Goal: Information Seeking & Learning: Learn about a topic

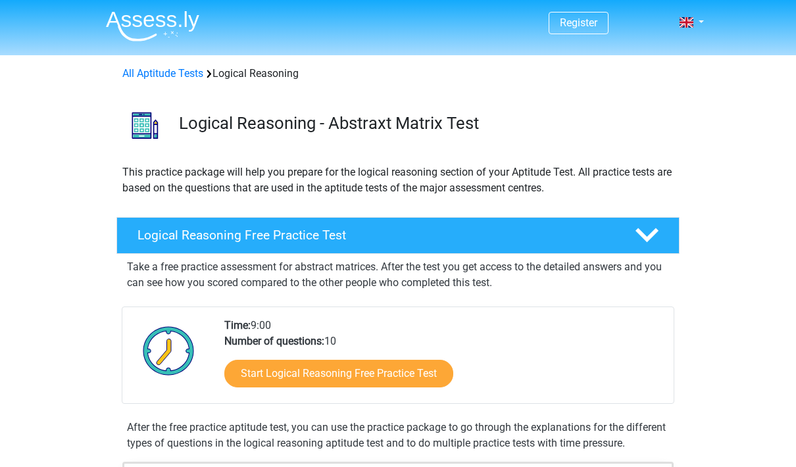
scroll to position [95, 0]
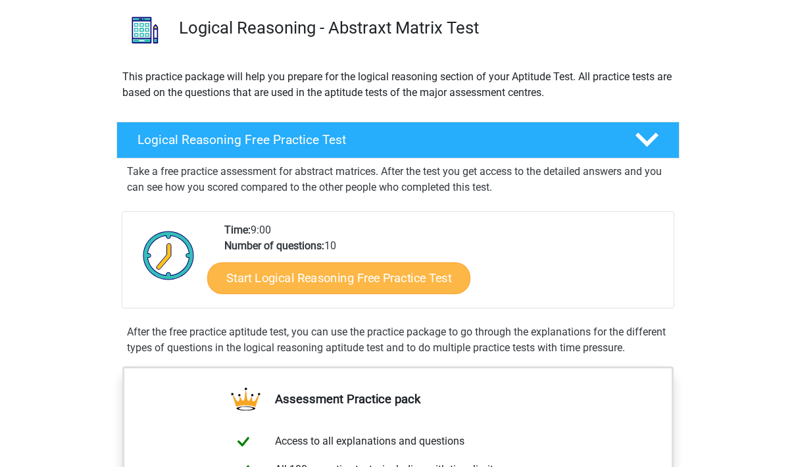
click at [260, 279] on link "Start Logical Reasoning Free Practice Test" at bounding box center [338, 279] width 263 height 32
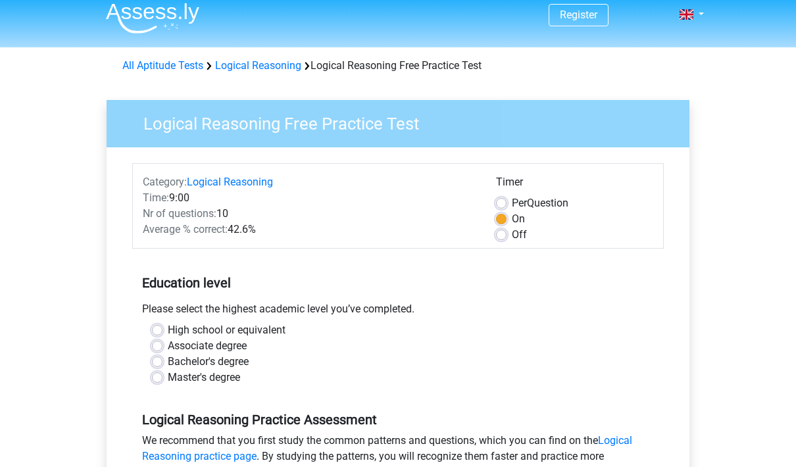
scroll to position [49, 0]
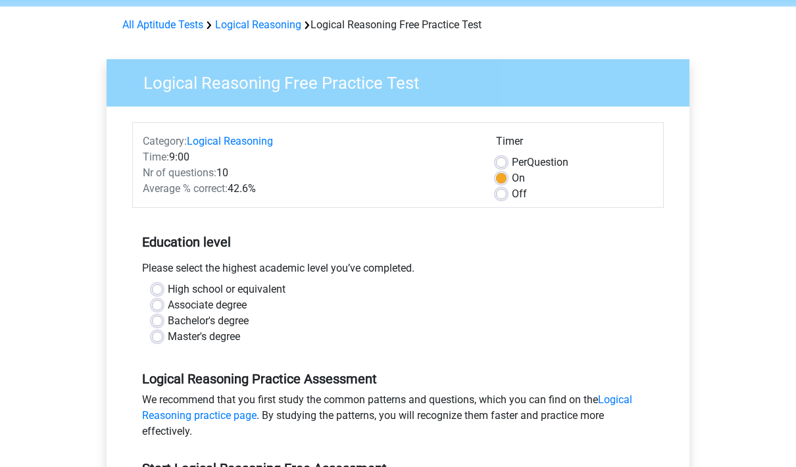
click at [168, 321] on label "Bachelor's degree" at bounding box center [208, 321] width 81 height 16
click at [160, 321] on input "Bachelor's degree" at bounding box center [157, 319] width 11 height 13
radio input "true"
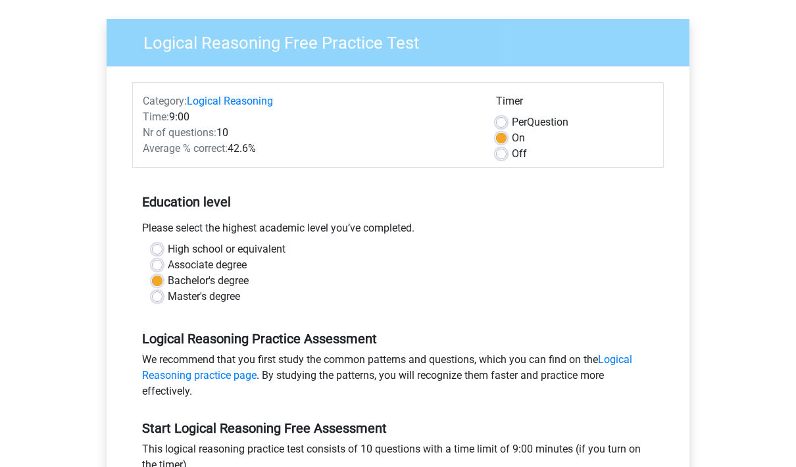
scroll to position [256, 0]
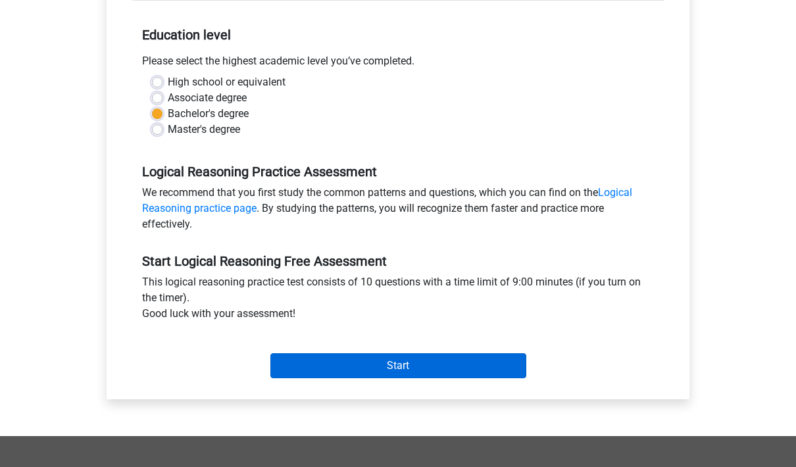
click at [298, 365] on input "Start" at bounding box center [399, 365] width 256 height 25
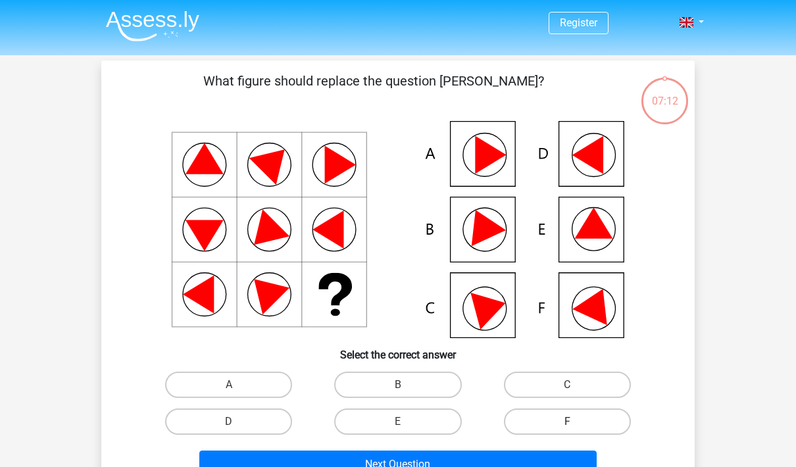
click at [594, 415] on label "F" at bounding box center [567, 422] width 127 height 26
click at [576, 422] on input "F" at bounding box center [571, 426] width 9 height 9
radio input "true"
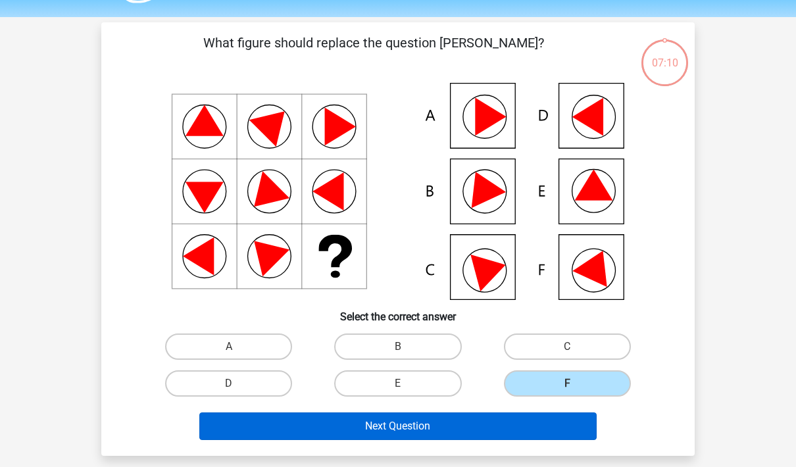
click at [544, 432] on button "Next Question" at bounding box center [398, 427] width 398 height 28
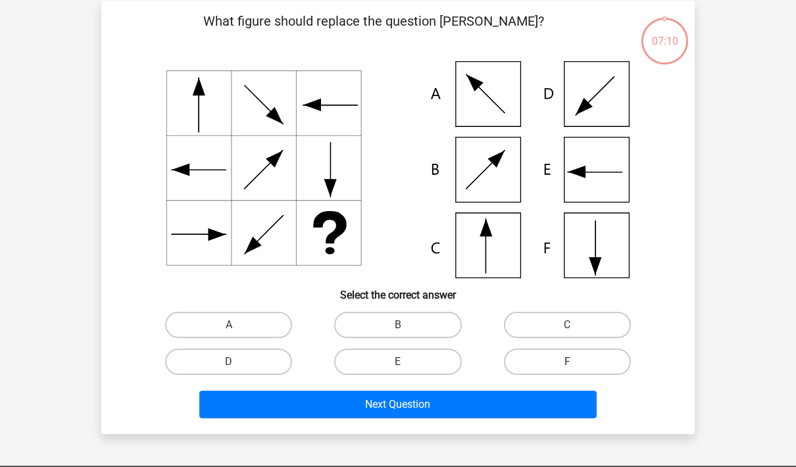
scroll to position [61, 0]
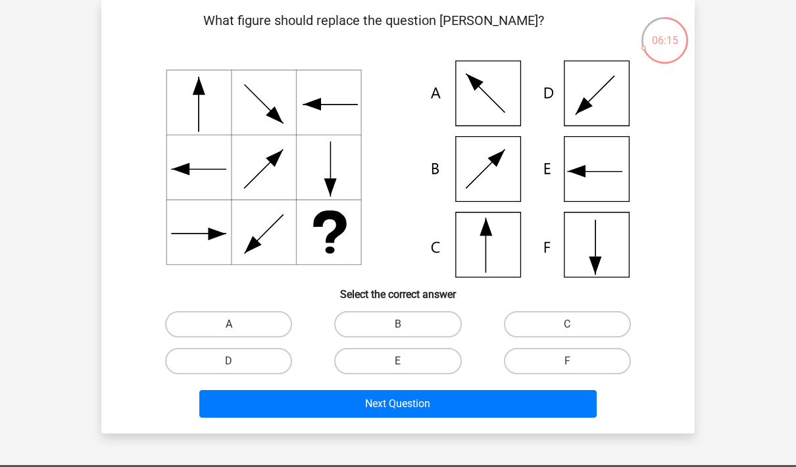
click at [178, 321] on label "A" at bounding box center [228, 324] width 127 height 26
click at [229, 325] on input "A" at bounding box center [233, 329] width 9 height 9
radio input "true"
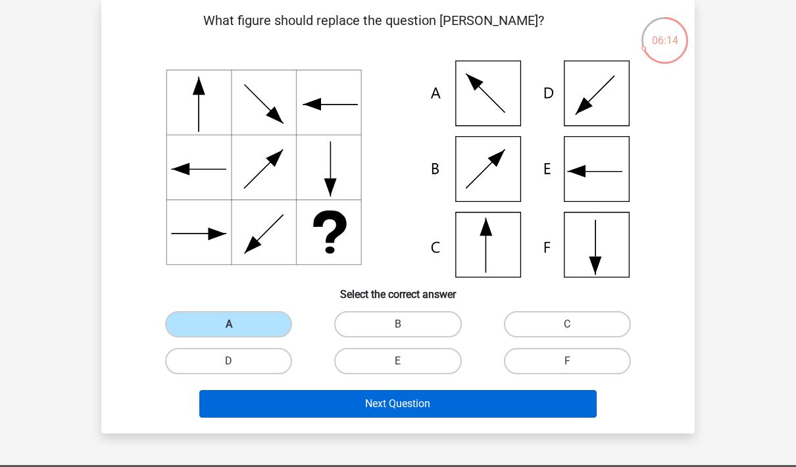
click at [459, 394] on button "Next Question" at bounding box center [398, 404] width 398 height 28
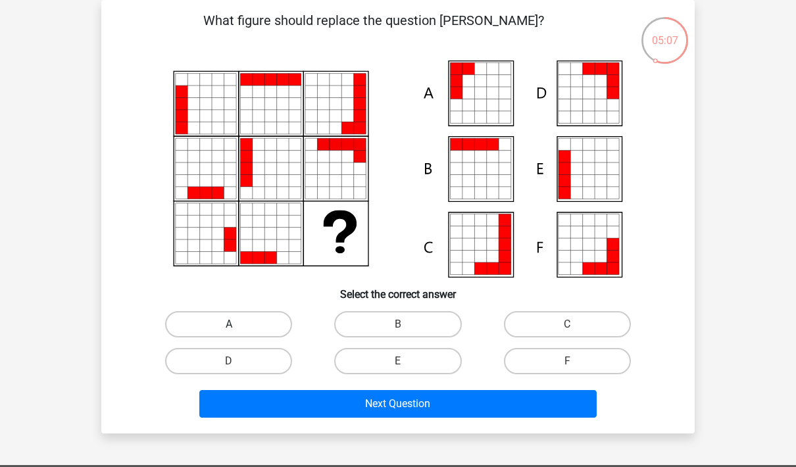
click at [192, 325] on label "A" at bounding box center [228, 324] width 127 height 26
click at [229, 325] on input "A" at bounding box center [233, 329] width 9 height 9
radio input "true"
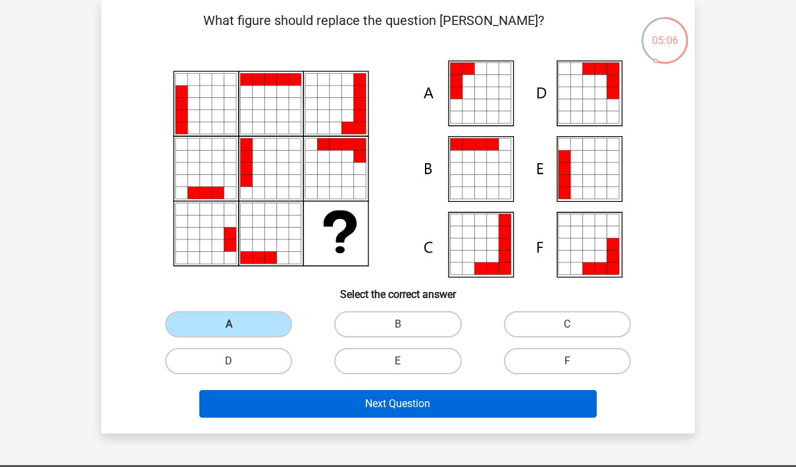
click at [507, 409] on button "Next Question" at bounding box center [398, 404] width 398 height 28
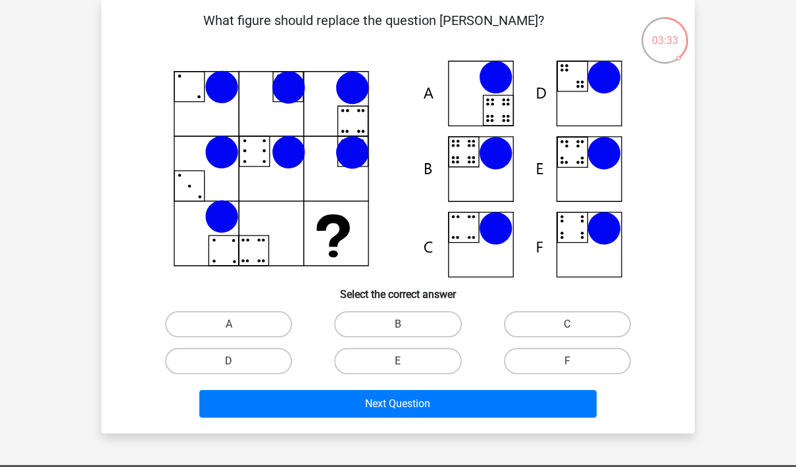
click at [398, 328] on input "B" at bounding box center [402, 329] width 9 height 9
radio input "true"
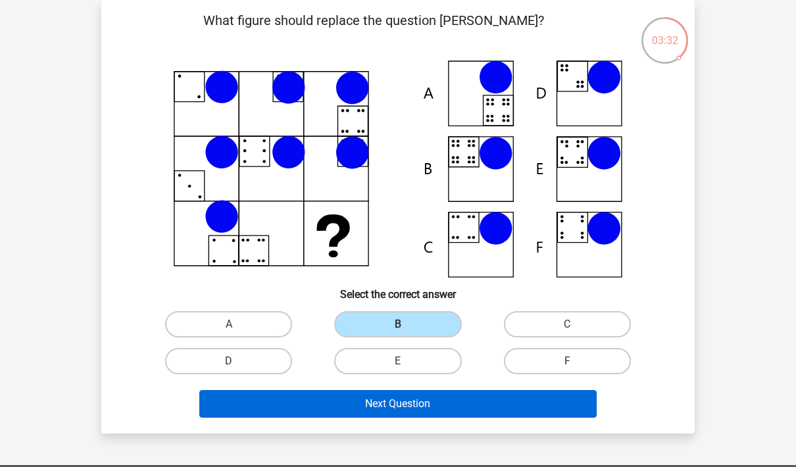
click at [395, 403] on button "Next Question" at bounding box center [398, 404] width 398 height 28
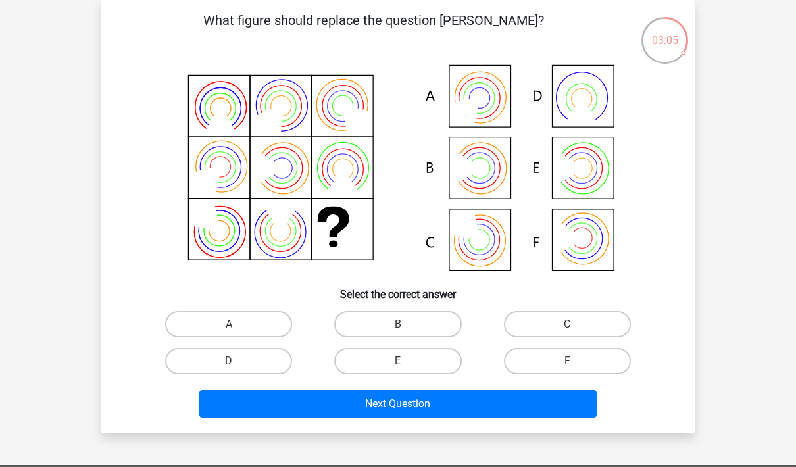
drag, startPoint x: 260, startPoint y: 320, endPoint x: 240, endPoint y: 277, distance: 47.1
click at [240, 277] on div "What figure should replace the question mark?" at bounding box center [398, 217] width 583 height 413
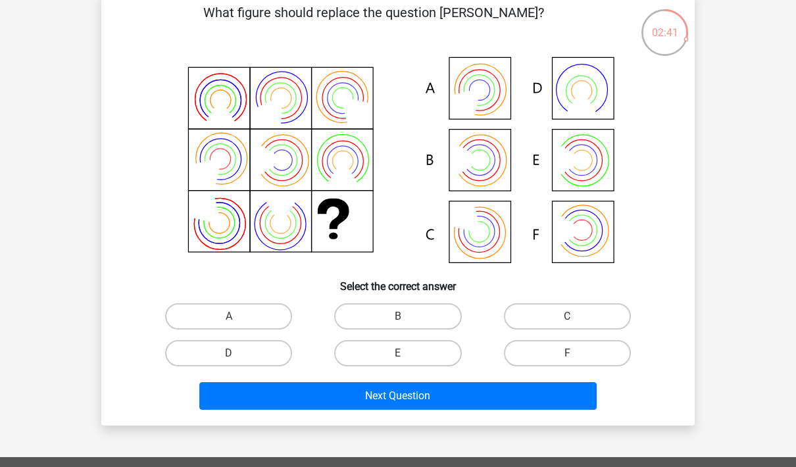
scroll to position [76, 0]
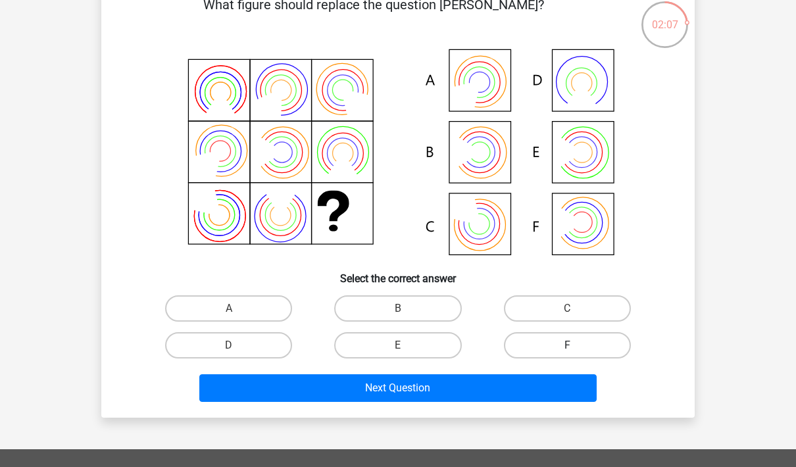
click at [521, 349] on label "F" at bounding box center [567, 345] width 127 height 26
click at [567, 349] on input "F" at bounding box center [571, 350] width 9 height 9
radio input "true"
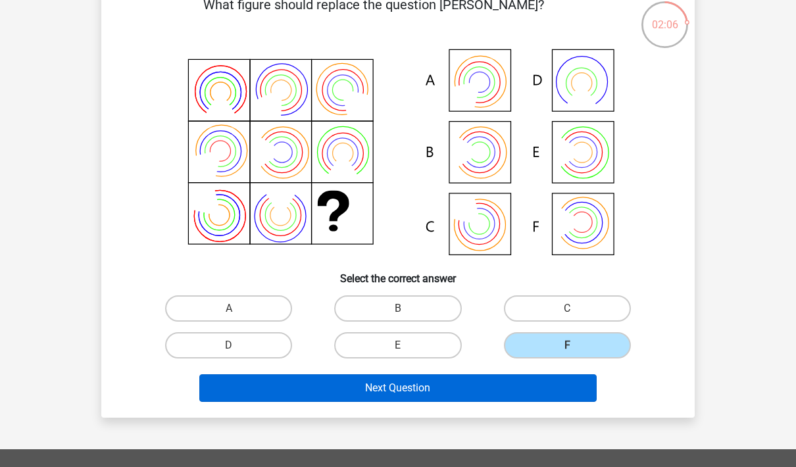
click at [502, 387] on button "Next Question" at bounding box center [398, 389] width 398 height 28
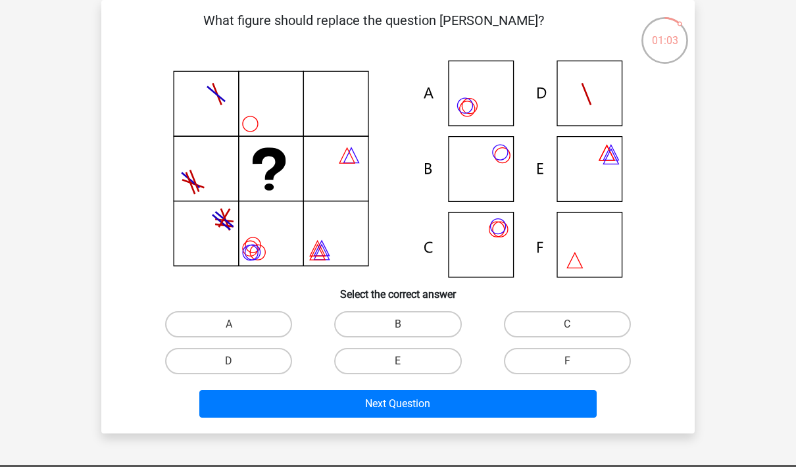
scroll to position [61, 0]
click at [567, 323] on label "C" at bounding box center [567, 324] width 127 height 26
click at [567, 325] on input "C" at bounding box center [571, 329] width 9 height 9
radio input "true"
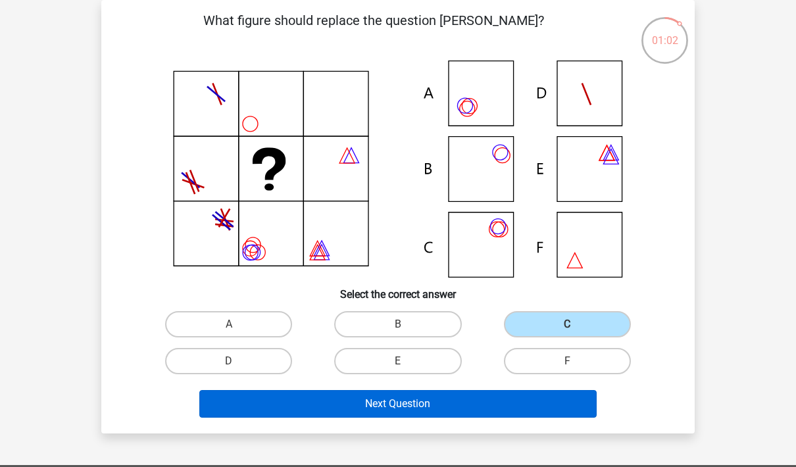
click at [528, 408] on button "Next Question" at bounding box center [398, 404] width 398 height 28
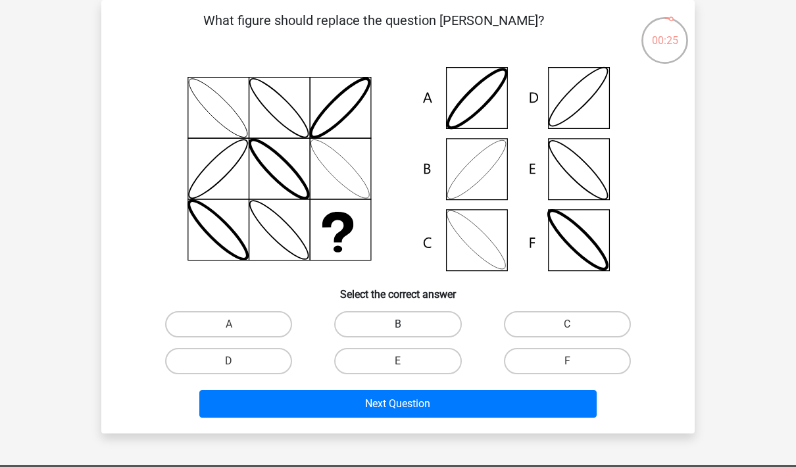
click at [443, 321] on label "B" at bounding box center [397, 324] width 127 height 26
click at [407, 325] on input "B" at bounding box center [402, 329] width 9 height 9
radio input "true"
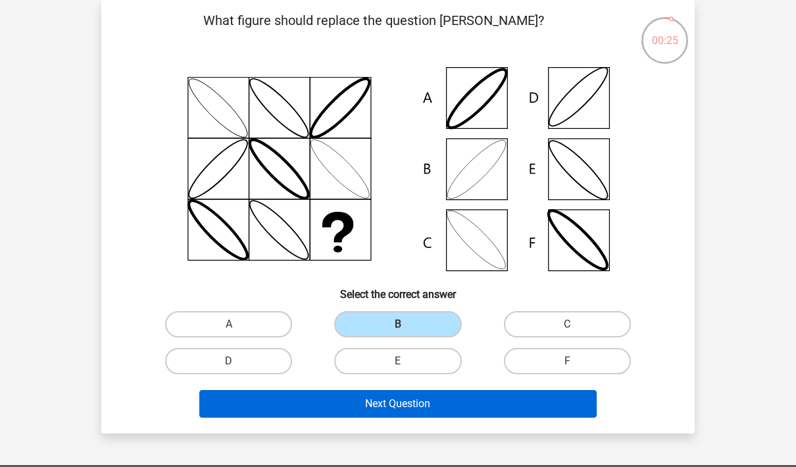
click at [441, 406] on button "Next Question" at bounding box center [398, 404] width 398 height 28
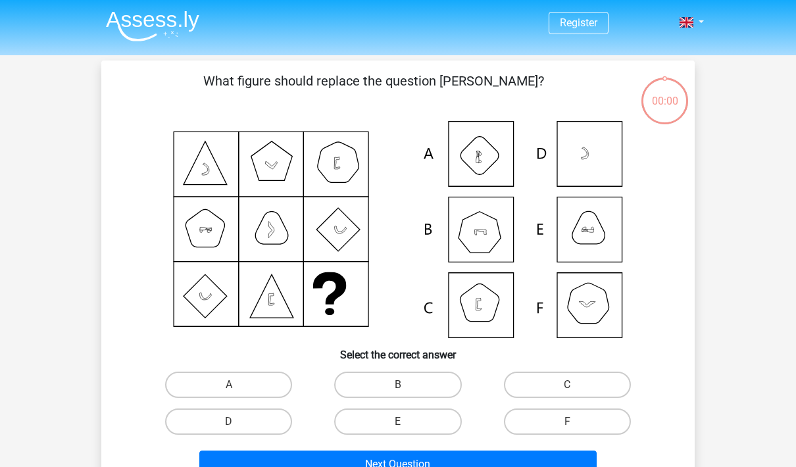
scroll to position [61, 0]
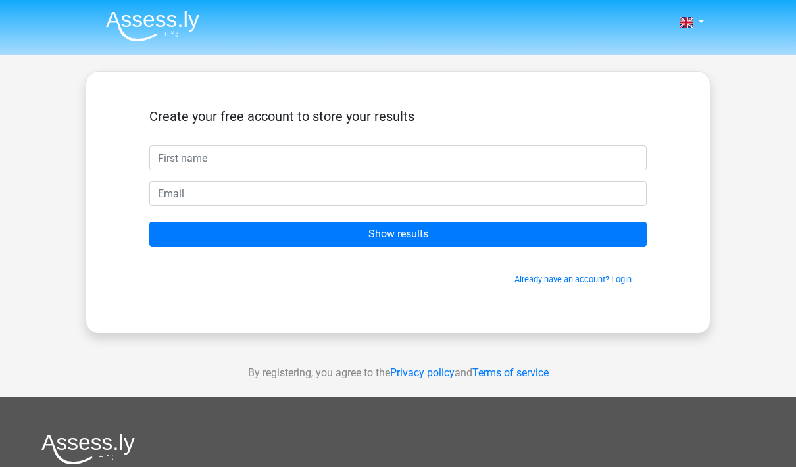
scroll to position [61, 0]
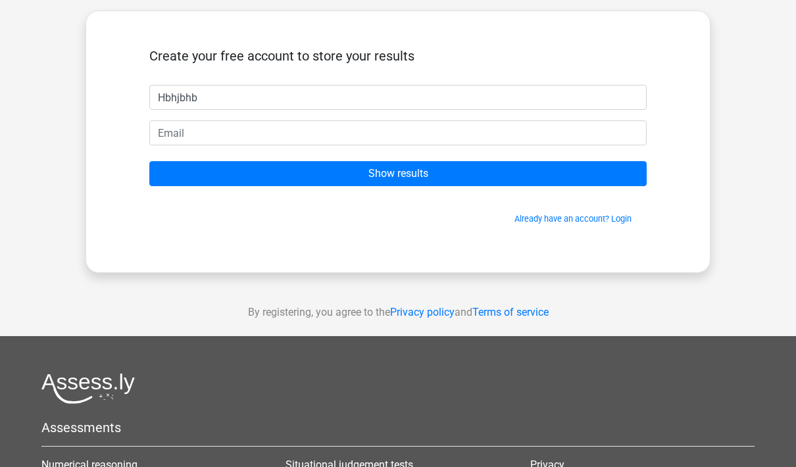
type input "Hbhjbhb"
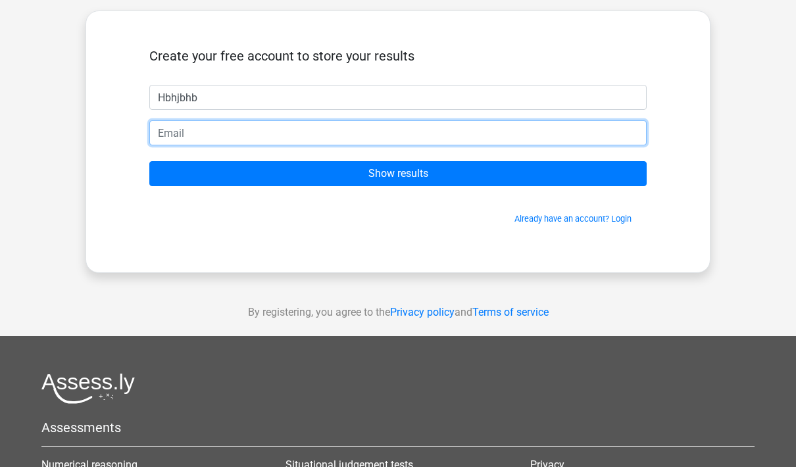
click at [556, 143] on input "email" at bounding box center [398, 132] width 498 height 25
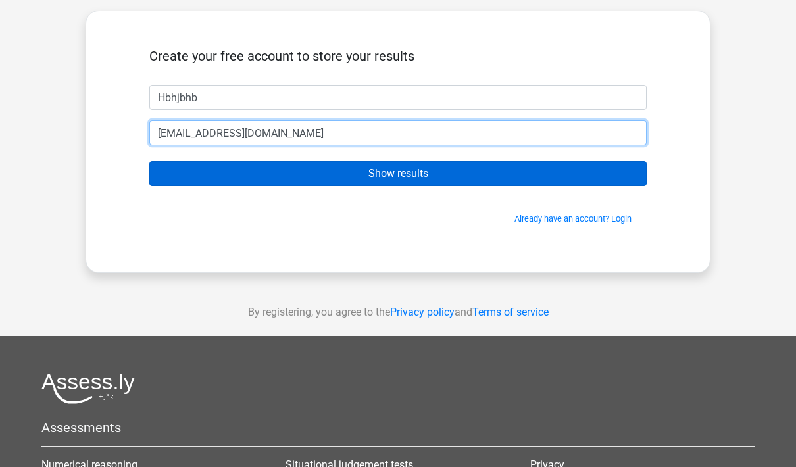
type input "[EMAIL_ADDRESS][DOMAIN_NAME]"
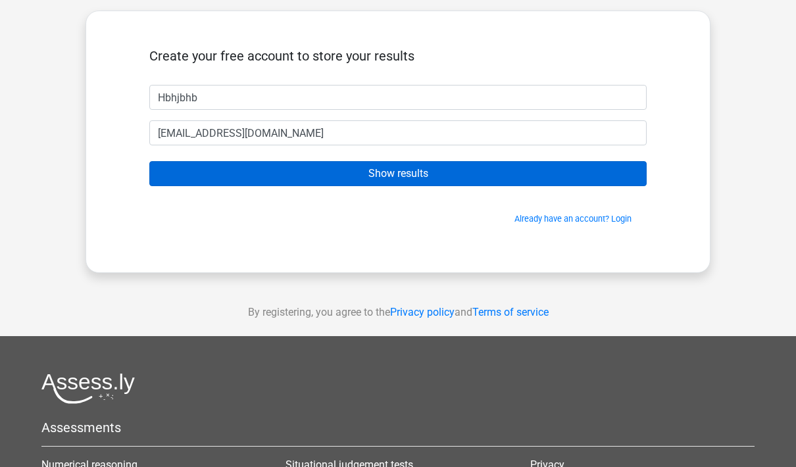
click at [538, 176] on input "Show results" at bounding box center [398, 173] width 498 height 25
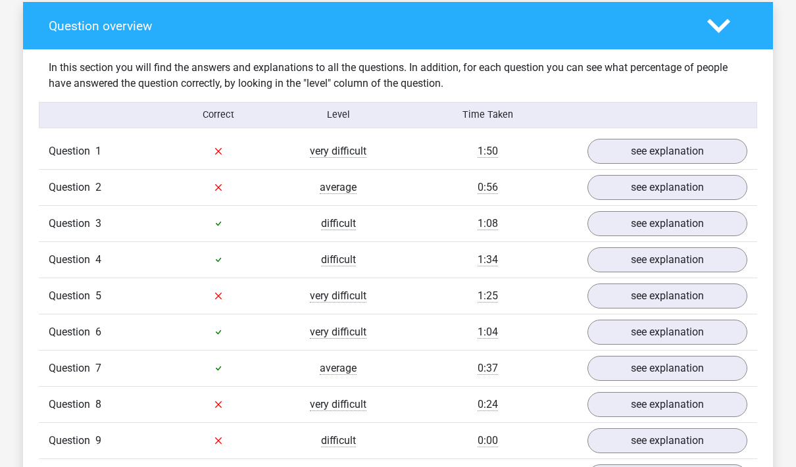
scroll to position [974, 0]
click at [715, 147] on link "see explanation" at bounding box center [668, 151] width 184 height 29
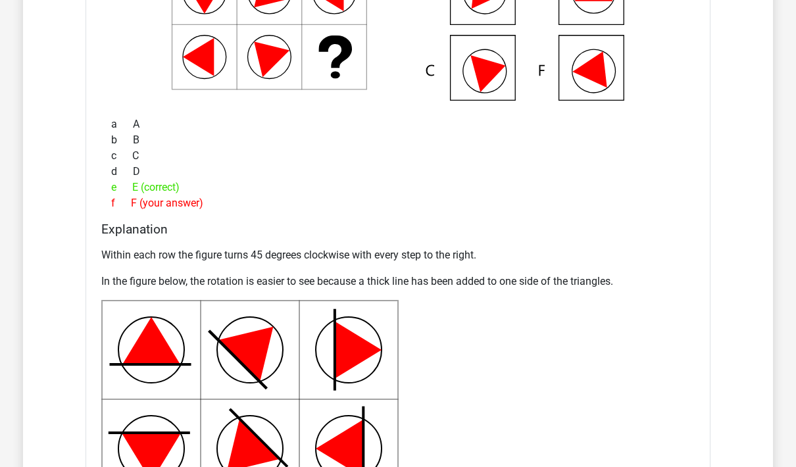
scroll to position [1361, 0]
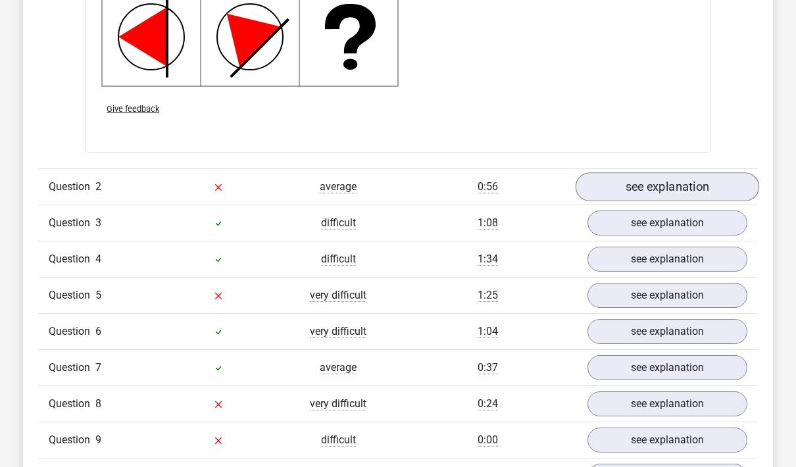
click at [715, 197] on link "see explanation" at bounding box center [668, 187] width 184 height 29
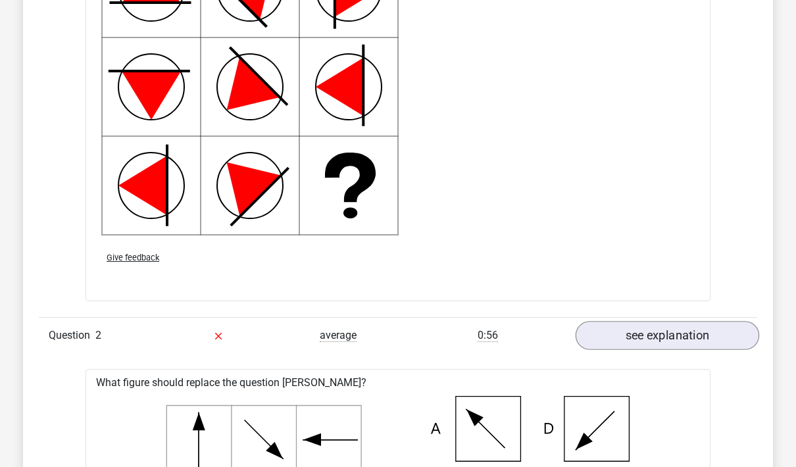
scroll to position [1618, 0]
